Goal: Complete application form

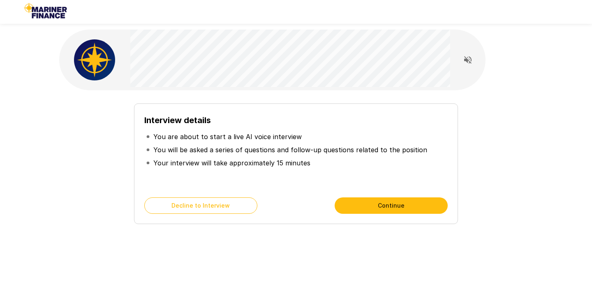
click at [357, 207] on button "Continue" at bounding box center [391, 206] width 113 height 16
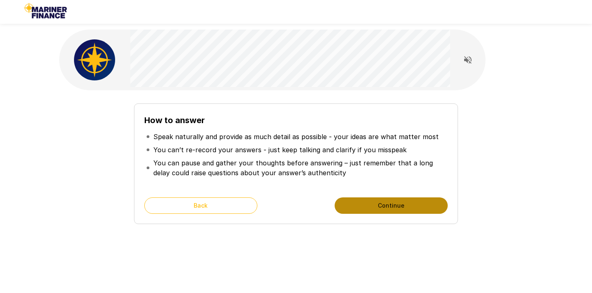
click at [357, 207] on button "Continue" at bounding box center [391, 206] width 113 height 16
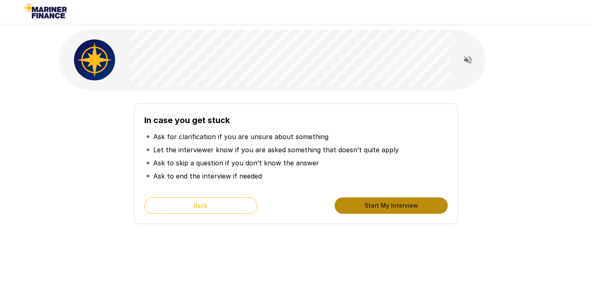
click at [357, 207] on button "Start My Interview" at bounding box center [391, 206] width 113 height 16
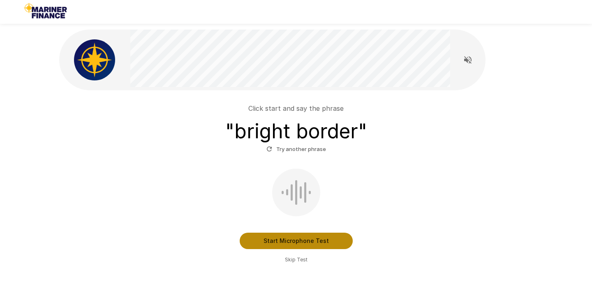
click at [286, 244] on button "Start Microphone Test" at bounding box center [296, 241] width 113 height 16
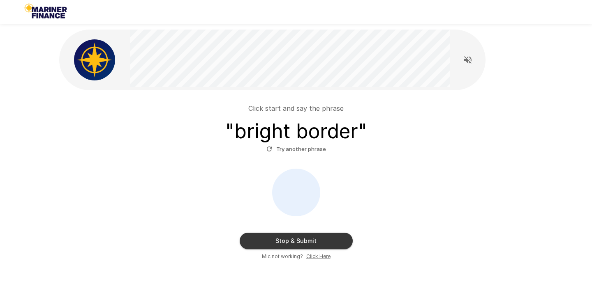
click at [286, 244] on button "Stop & Submit" at bounding box center [296, 241] width 113 height 16
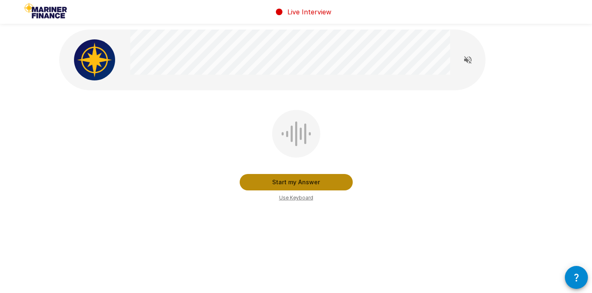
click at [302, 179] on button "Start my Answer" at bounding box center [296, 182] width 113 height 16
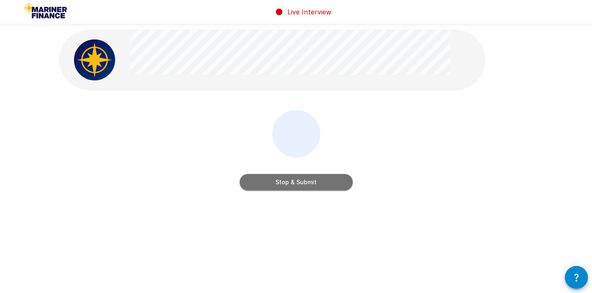
click at [301, 185] on button "Stop & Submit" at bounding box center [296, 182] width 113 height 16
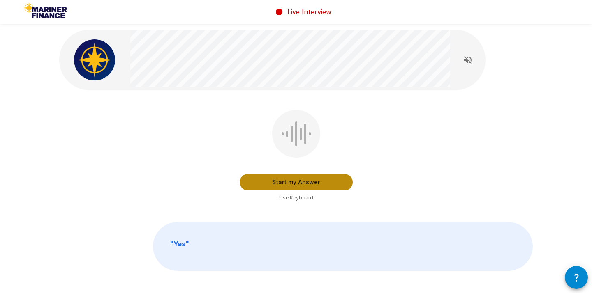
click at [301, 184] on button "Start my Answer" at bounding box center [296, 182] width 113 height 16
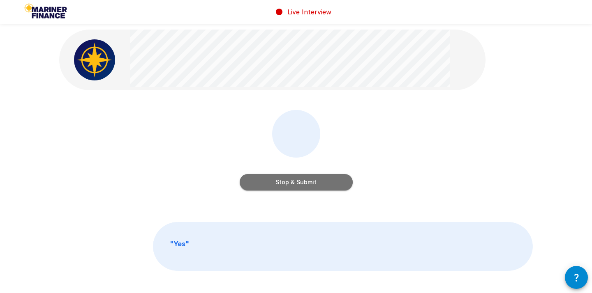
click at [301, 184] on button "Stop & Submit" at bounding box center [296, 182] width 113 height 16
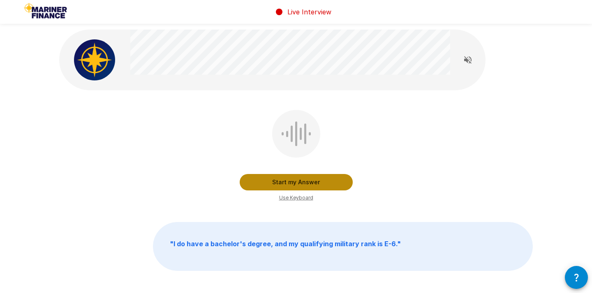
click at [302, 184] on button "Start my Answer" at bounding box center [296, 182] width 113 height 16
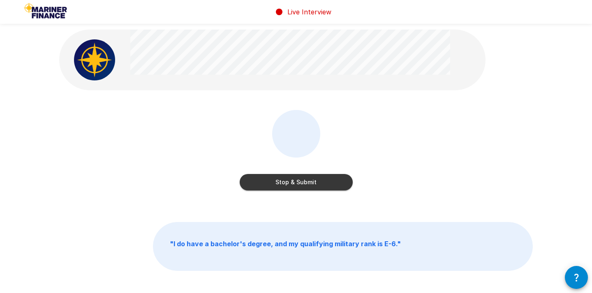
click at [302, 184] on button "Stop & Submit" at bounding box center [296, 182] width 113 height 16
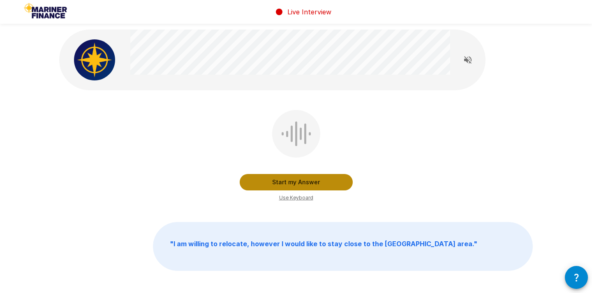
click at [302, 184] on button "Start my Answer" at bounding box center [296, 182] width 113 height 16
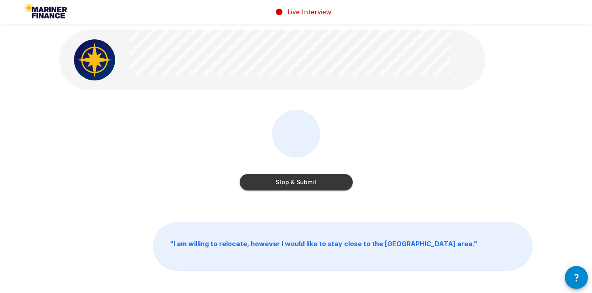
click at [302, 184] on button "Stop & Submit" at bounding box center [296, 182] width 113 height 16
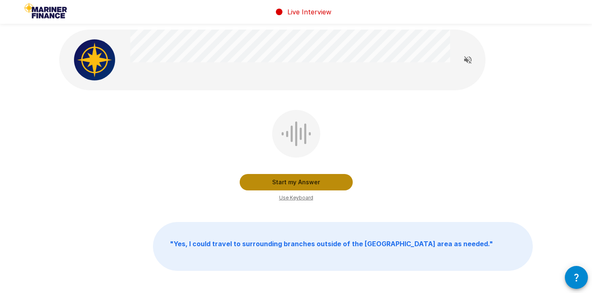
click at [302, 184] on button "Start my Answer" at bounding box center [296, 182] width 113 height 16
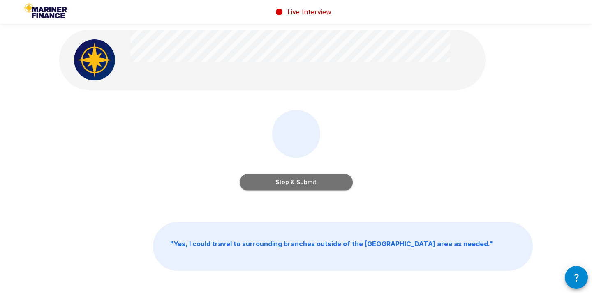
click at [302, 184] on button "Stop & Submit" at bounding box center [296, 182] width 113 height 16
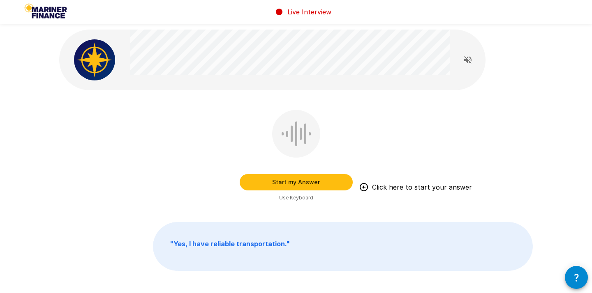
click at [301, 180] on button "Start my Answer" at bounding box center [296, 182] width 113 height 16
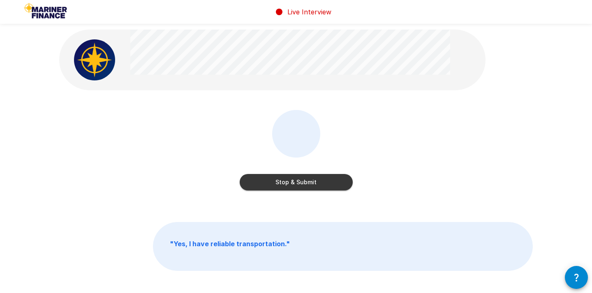
click at [301, 180] on button "Stop & Submit" at bounding box center [296, 182] width 113 height 16
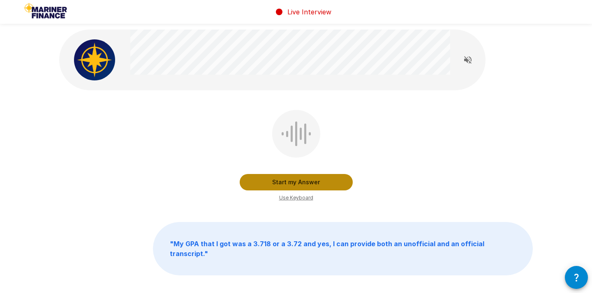
click at [301, 180] on button "Start my Answer" at bounding box center [296, 182] width 113 height 16
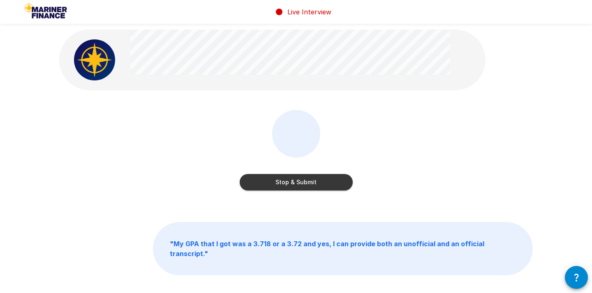
click at [301, 180] on button "Stop & Submit" at bounding box center [296, 182] width 113 height 16
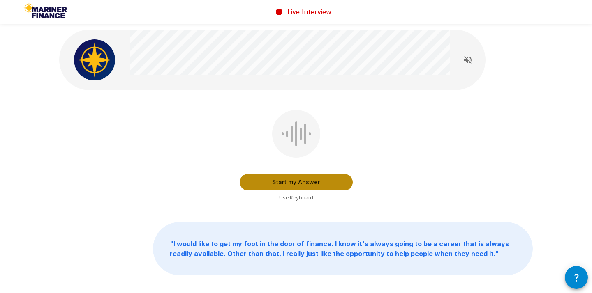
click at [305, 180] on button "Start my Answer" at bounding box center [296, 182] width 113 height 16
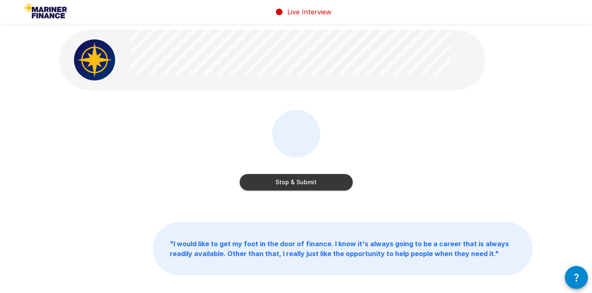
click at [305, 180] on button "Stop & Submit" at bounding box center [296, 182] width 113 height 16
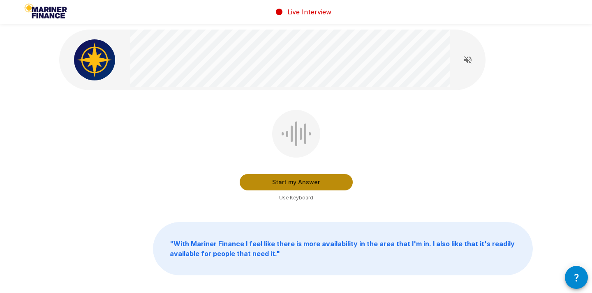
click at [305, 180] on button "Start my Answer" at bounding box center [296, 182] width 113 height 16
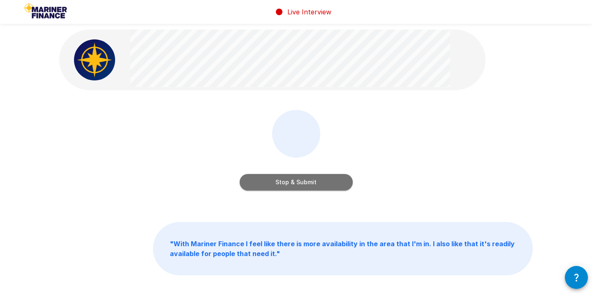
click at [305, 180] on button "Stop & Submit" at bounding box center [296, 182] width 113 height 16
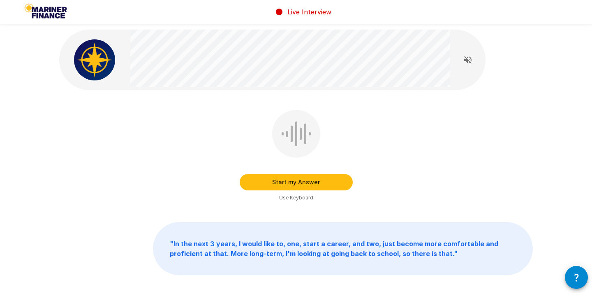
click at [305, 180] on button "Start my Answer" at bounding box center [296, 182] width 113 height 16
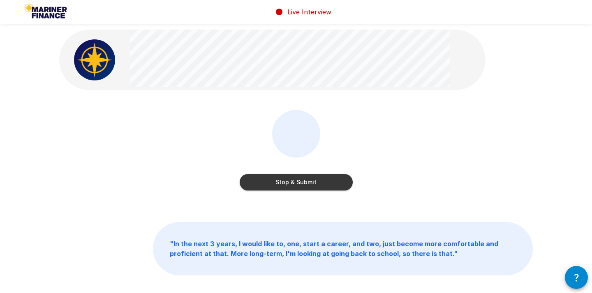
click at [305, 180] on button "Stop & Submit" at bounding box center [296, 182] width 113 height 16
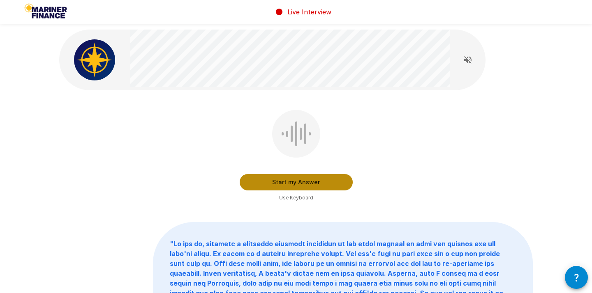
click at [305, 180] on button "Start my Answer" at bounding box center [296, 182] width 113 height 16
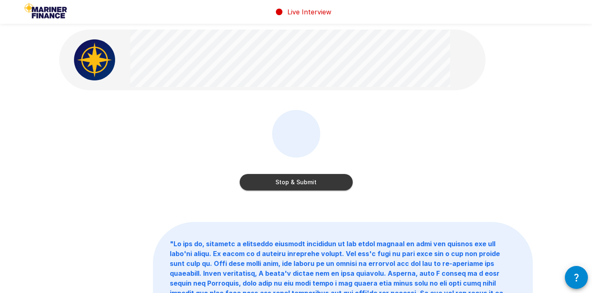
click at [305, 180] on button "Stop & Submit" at bounding box center [296, 182] width 113 height 16
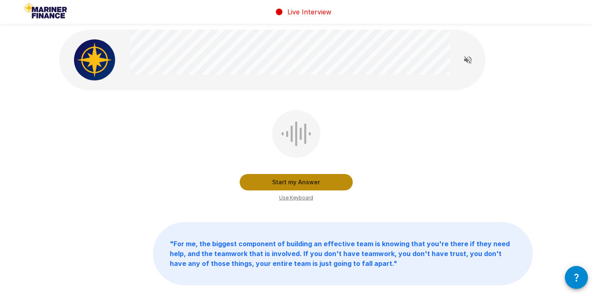
click at [305, 180] on button "Start my Answer" at bounding box center [296, 182] width 113 height 16
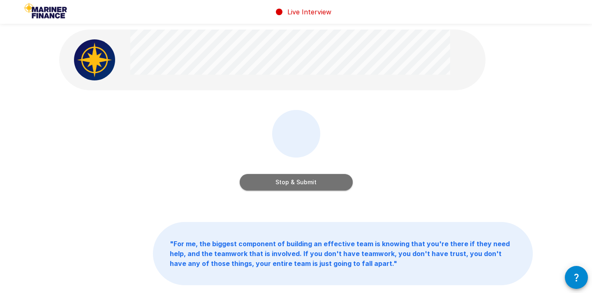
click at [305, 180] on button "Stop & Submit" at bounding box center [296, 182] width 113 height 16
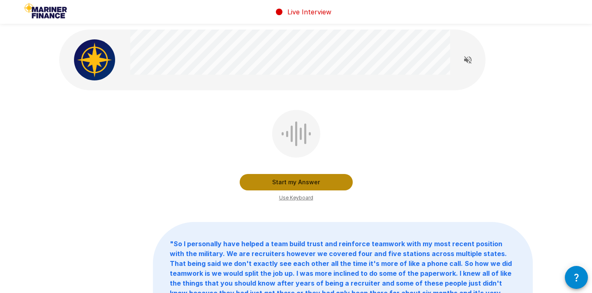
click at [305, 180] on button "Start my Answer" at bounding box center [296, 182] width 113 height 16
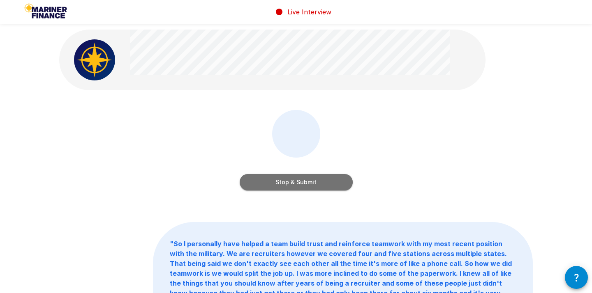
click at [305, 180] on button "Stop & Submit" at bounding box center [296, 182] width 113 height 16
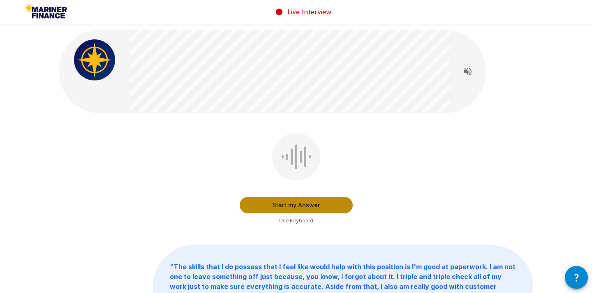
click at [303, 203] on button "Start my Answer" at bounding box center [296, 205] width 113 height 16
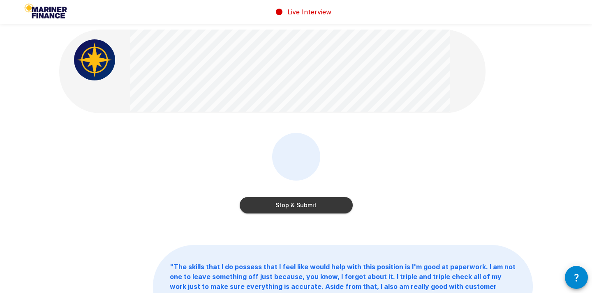
click at [303, 203] on button "Stop & Submit" at bounding box center [296, 205] width 113 height 16
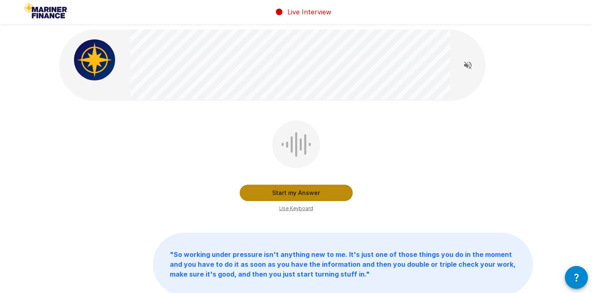
click at [305, 197] on button "Start my Answer" at bounding box center [296, 193] width 113 height 16
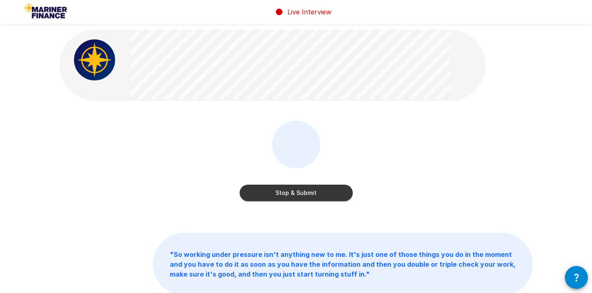
click at [305, 197] on button "Stop & Submit" at bounding box center [296, 193] width 113 height 16
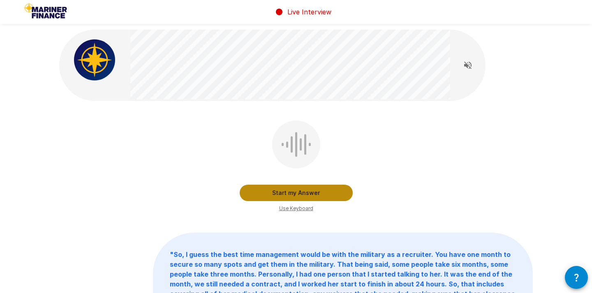
click at [305, 197] on button "Start my Answer" at bounding box center [296, 193] width 113 height 16
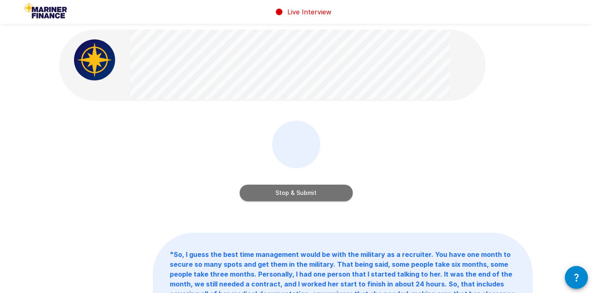
click at [305, 197] on button "Stop & Submit" at bounding box center [296, 193] width 113 height 16
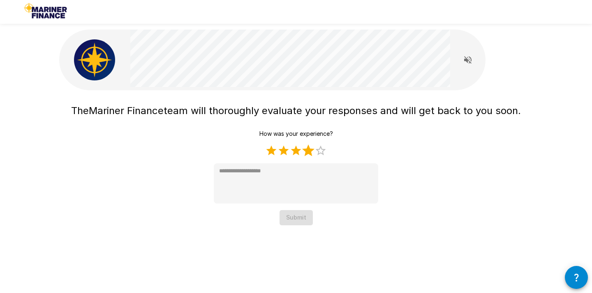
click at [307, 150] on label "4 Stars" at bounding box center [308, 151] width 12 height 12
type textarea "*"
click at [294, 222] on button "Submit" at bounding box center [295, 217] width 33 height 15
